Goal: Information Seeking & Learning: Understand process/instructions

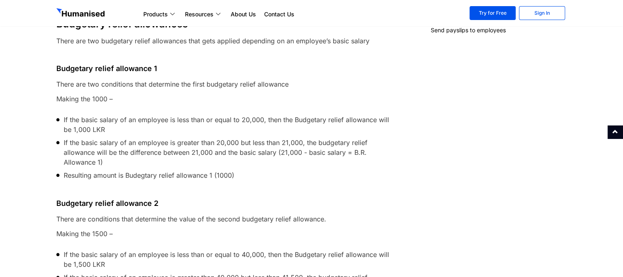
scroll to position [278, 0]
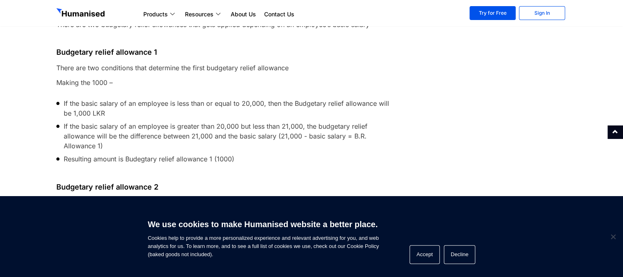
click at [189, 174] on div at bounding box center [225, 173] width 338 height 7
click at [462, 253] on button "Decline" at bounding box center [459, 254] width 31 height 19
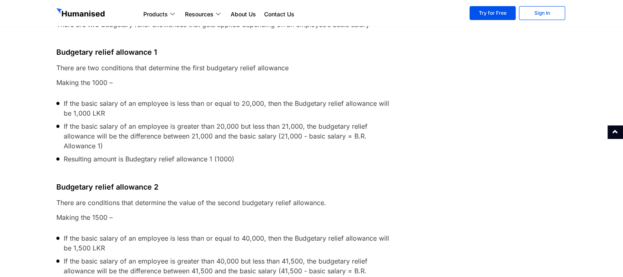
click at [172, 183] on h4 "Budgetary relief allowance 2" at bounding box center [225, 186] width 338 height 7
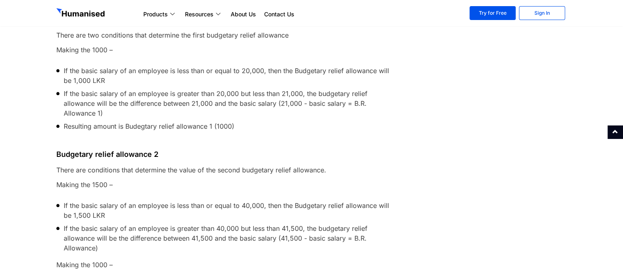
scroll to position [327, 0]
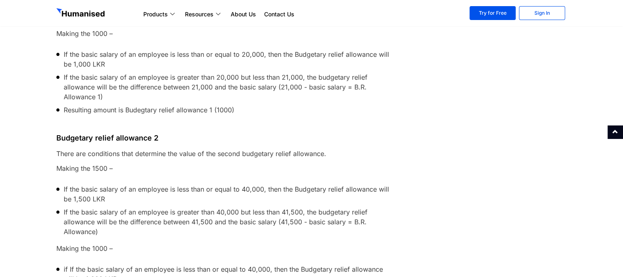
drag, startPoint x: 57, startPoint y: 151, endPoint x: 385, endPoint y: 228, distance: 337.1
click at [385, 228] on div "This article is for Owners and admins who use Humanised Overview Automatically …" at bounding box center [225, 218] width 346 height 743
copy div "There are conditions that determine the value of the second budgetary relief al…"
click at [132, 235] on span "If the basic salary of an employee is greater than 40,000 but less than 41,500,…" at bounding box center [226, 221] width 333 height 29
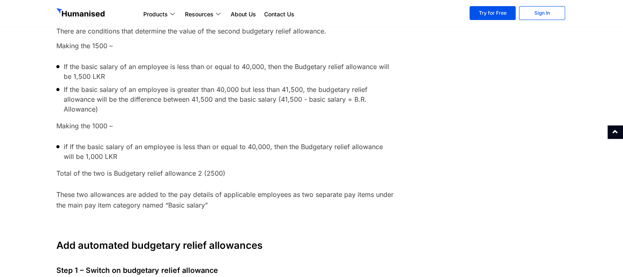
scroll to position [425, 0]
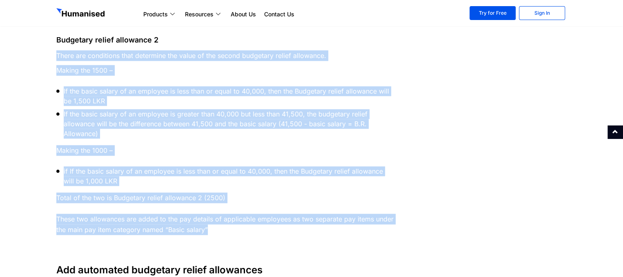
drag, startPoint x: 57, startPoint y: 51, endPoint x: 236, endPoint y: 236, distance: 256.9
click at [236, 236] on div "This article is for Owners and admins who use Humanised Overview Automatically …" at bounding box center [225, 120] width 346 height 743
copy div "There are conditions that determine the value of the second budgetary relief al…"
